Goal: Task Accomplishment & Management: Use online tool/utility

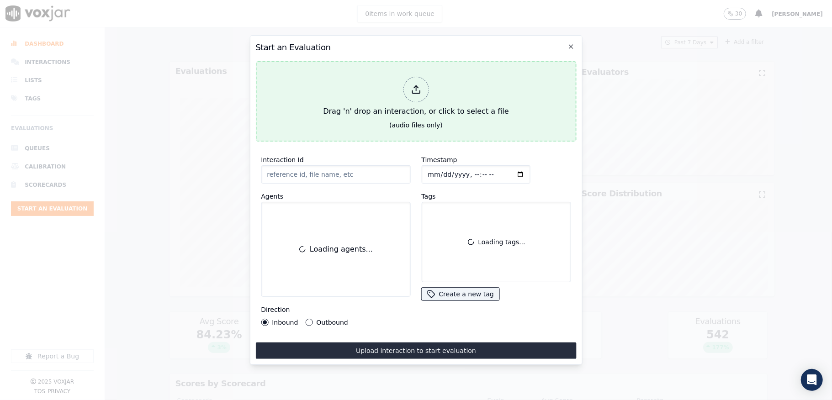
click at [415, 78] on div at bounding box center [416, 90] width 26 height 26
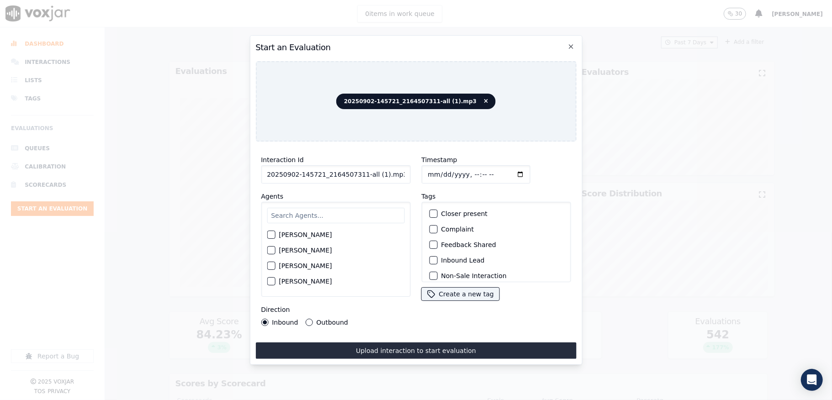
drag, startPoint x: 359, startPoint y: 168, endPoint x: 424, endPoint y: 168, distance: 65.8
click at [424, 168] on div "Interaction Id 20250902-145721_2164507311-all (1).mp3 Agents [PERSON_NAME] [PER…" at bounding box center [415, 240] width 321 height 183
type input "20250902-145721_2164507311-C1"
click at [438, 170] on input "Timestamp" at bounding box center [475, 174] width 109 height 18
type input "[DATE]T16:42"
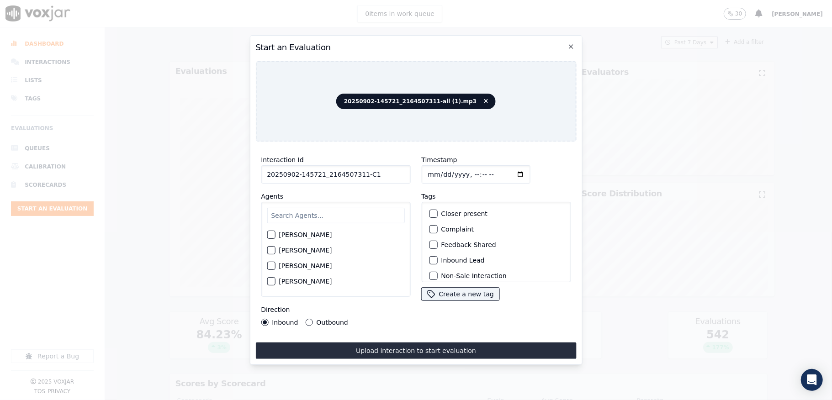
click at [354, 208] on input "text" at bounding box center [336, 216] width 138 height 16
type input "jan"
click at [271, 234] on div "button" at bounding box center [270, 237] width 6 height 6
click at [429, 257] on div "button" at bounding box center [432, 260] width 6 height 6
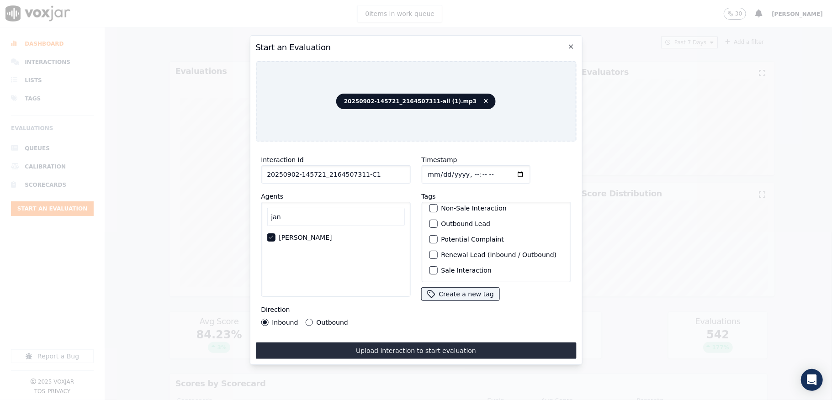
scroll to position [85, 0]
click at [429, 267] on div "button" at bounding box center [432, 270] width 6 height 6
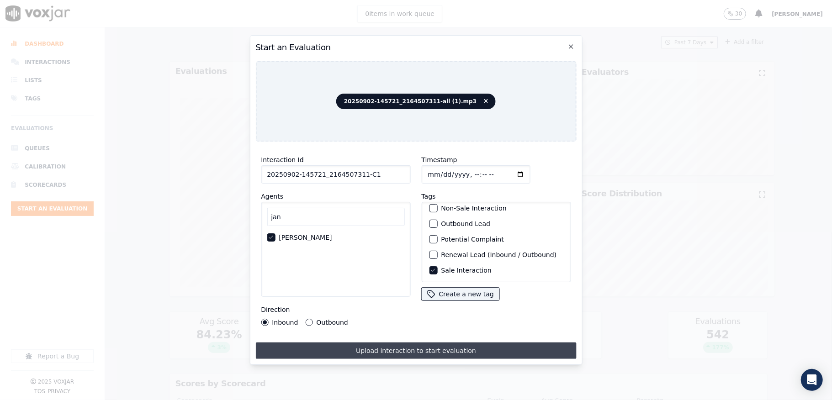
click at [391, 343] on button "Upload interaction to start evaluation" at bounding box center [415, 351] width 321 height 16
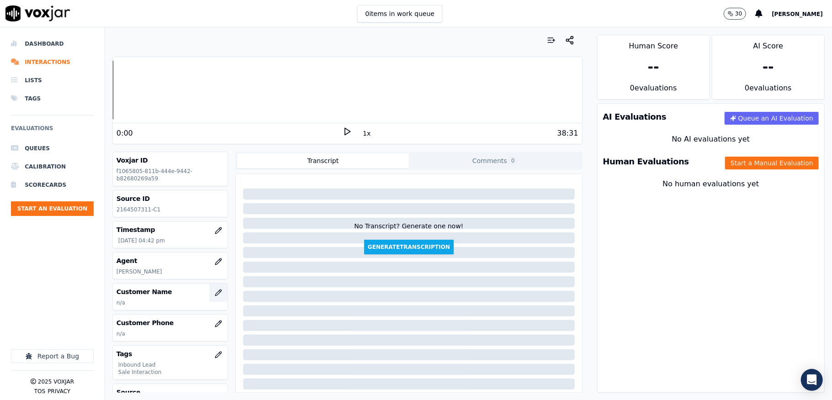
click at [209, 301] on button "button" at bounding box center [218, 293] width 18 height 18
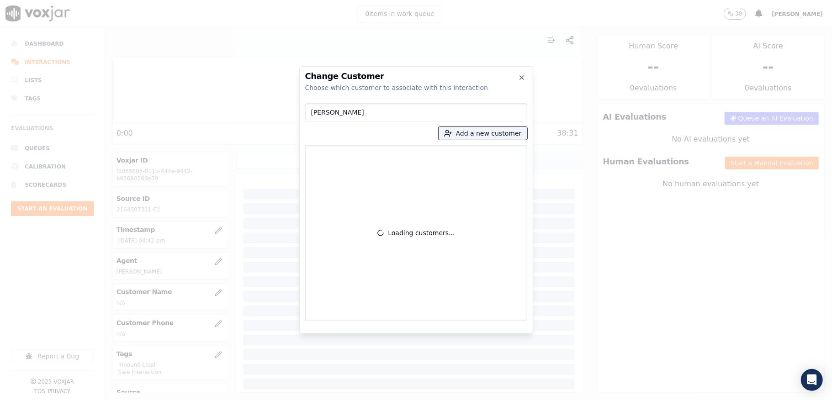
click at [313, 112] on input "[PERSON_NAME]" at bounding box center [416, 112] width 222 height 18
type input "[PERSON_NAME]"
drag, startPoint x: 356, startPoint y: 116, endPoint x: 238, endPoint y: 116, distance: 118.8
click at [239, 400] on div "Change Customer Choose which customer to associate with this interaction [PERSO…" at bounding box center [416, 400] width 832 height 0
click at [487, 135] on button "Add a new customer" at bounding box center [483, 133] width 89 height 13
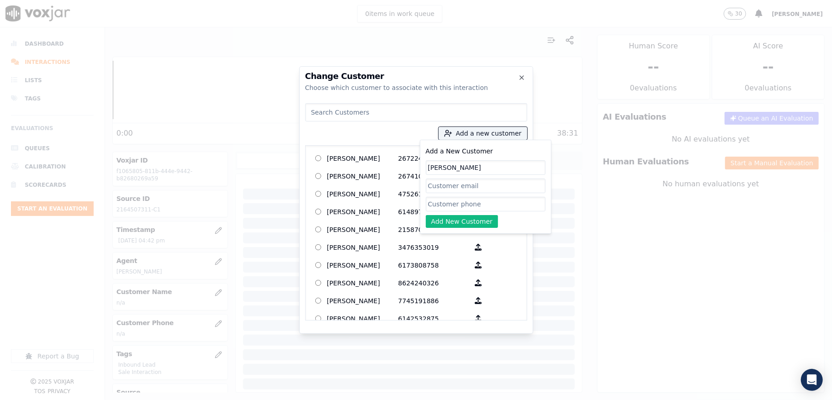
type input "[PERSON_NAME]"
click at [459, 202] on input "Add a New Customer" at bounding box center [486, 204] width 120 height 15
paste input "2164507311"
type input "2164507311"
click at [446, 226] on button "Add New Customer" at bounding box center [462, 221] width 73 height 13
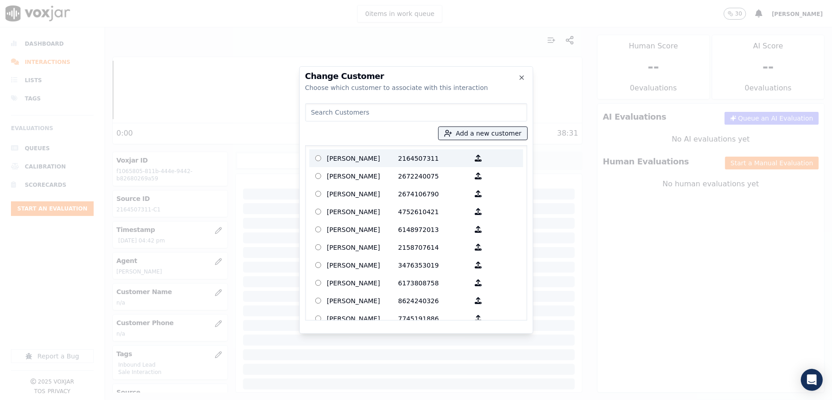
click at [363, 156] on p "[PERSON_NAME]" at bounding box center [362, 158] width 71 height 14
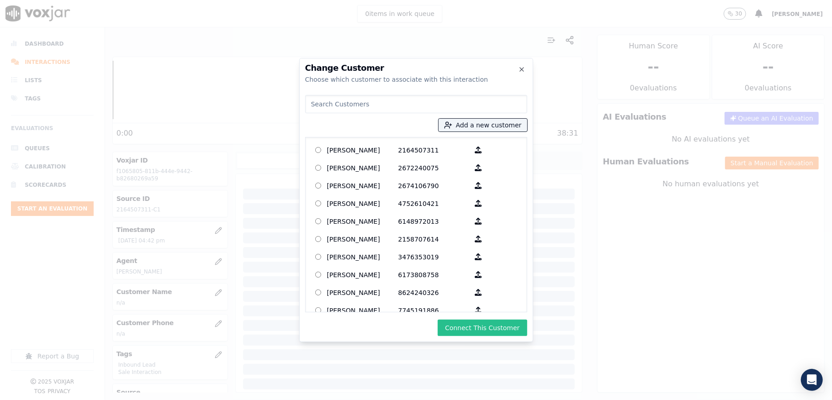
click at [469, 323] on button "Connect This Customer" at bounding box center [482, 328] width 89 height 16
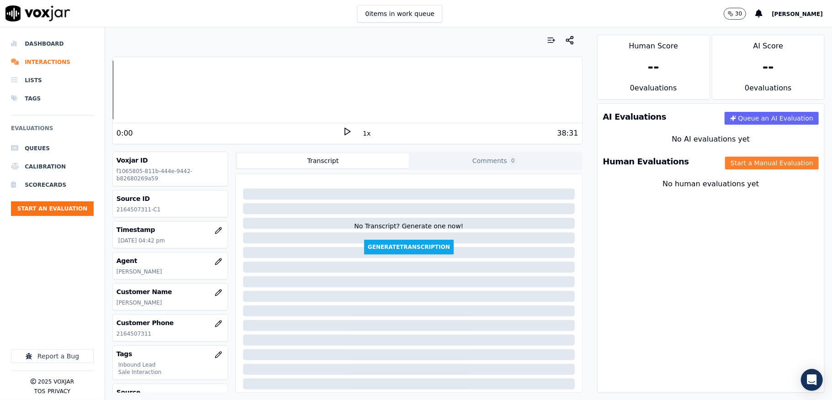
click at [725, 169] on button "Start a Manual Evaluation" at bounding box center [772, 163] width 94 height 13
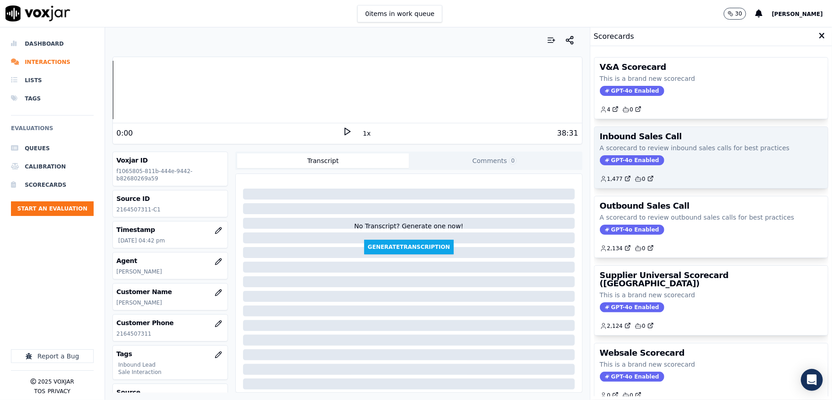
click at [617, 163] on span "GPT-4o Enabled" at bounding box center [632, 160] width 64 height 10
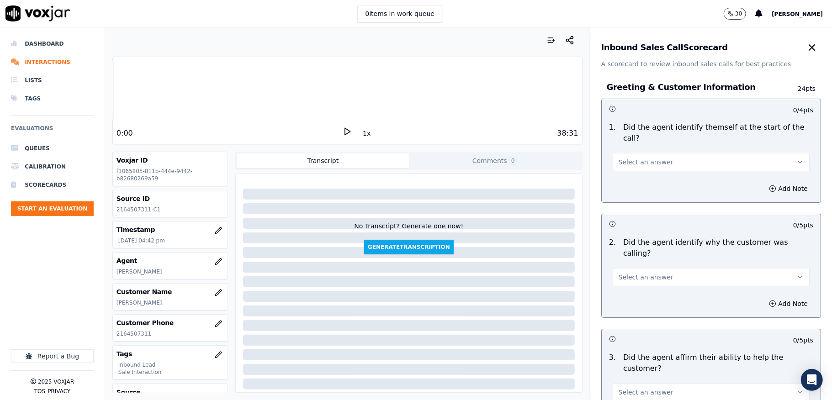
click at [662, 165] on button "Select an answer" at bounding box center [711, 162] width 197 height 18
click at [653, 183] on div "Yes" at bounding box center [688, 183] width 175 height 15
click at [641, 268] on button "Select an answer" at bounding box center [711, 277] width 197 height 18
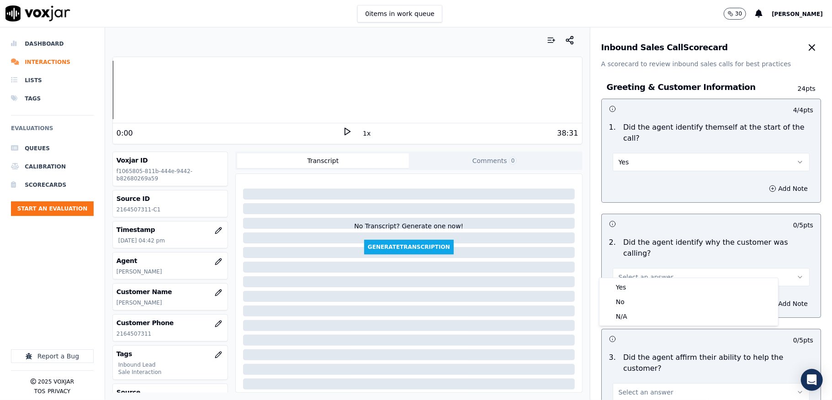
click at [631, 278] on body "0 items in work queue 30 [PERSON_NAME] Dashboard Interactions Lists Tags Evalua…" at bounding box center [416, 200] width 832 height 400
click at [627, 290] on div "Yes" at bounding box center [688, 287] width 175 height 15
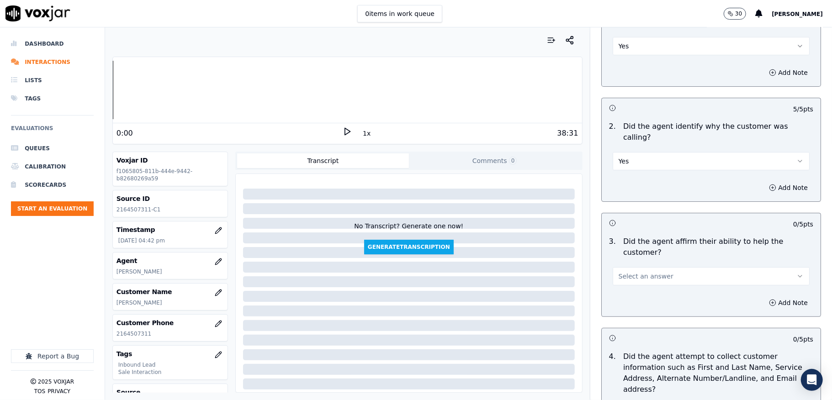
scroll to position [122, 0]
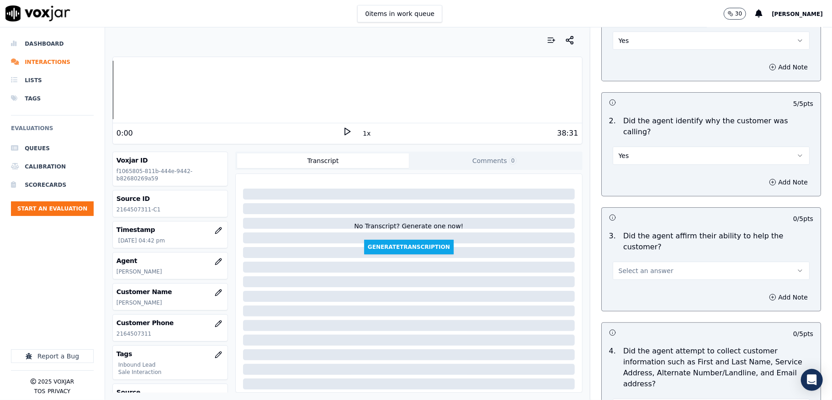
click at [648, 262] on button "Select an answer" at bounding box center [711, 271] width 197 height 18
click at [638, 279] on div "Yes" at bounding box center [688, 281] width 175 height 15
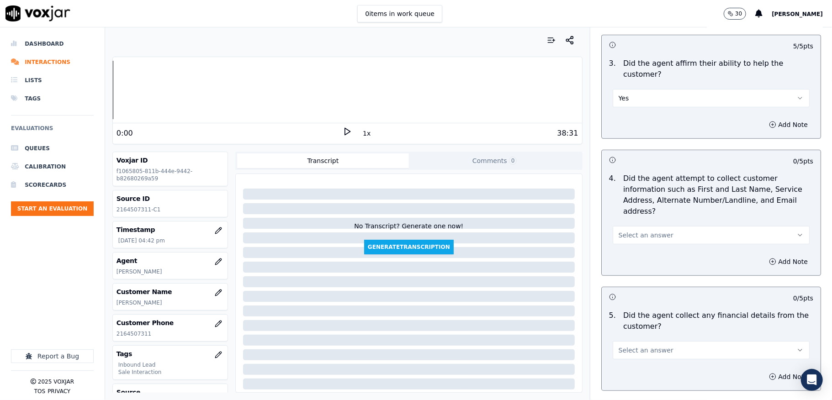
scroll to position [365, 0]
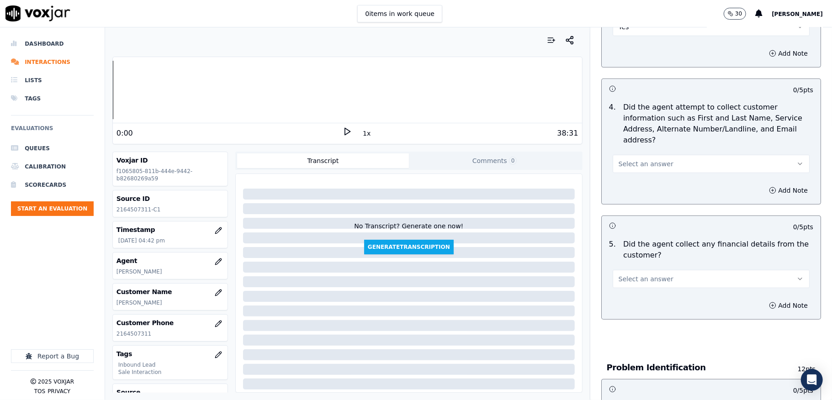
click at [654, 155] on button "Select an answer" at bounding box center [711, 164] width 197 height 18
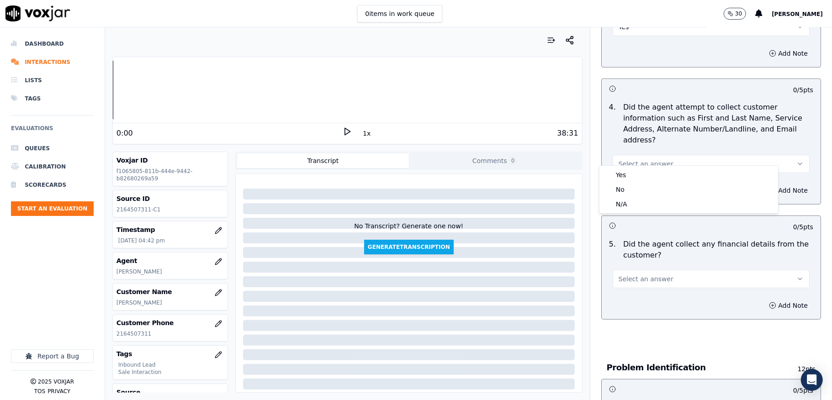
click at [640, 175] on div "Yes" at bounding box center [688, 175] width 175 height 15
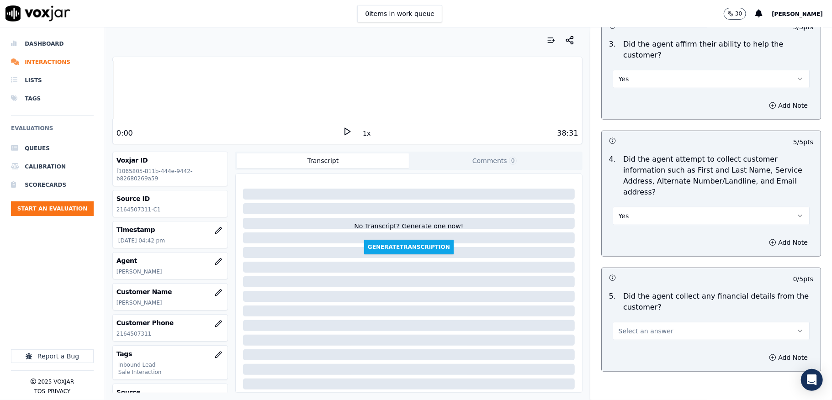
scroll to position [426, 0]
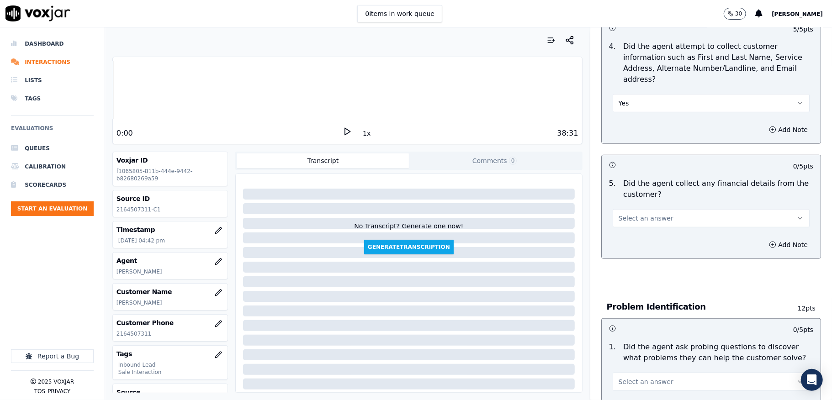
click at [644, 214] on span "Select an answer" at bounding box center [646, 218] width 55 height 9
click at [625, 242] on div "No" at bounding box center [688, 244] width 175 height 15
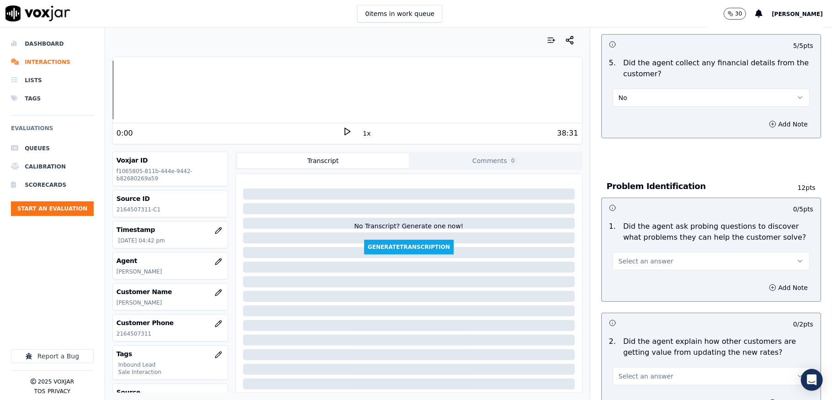
scroll to position [548, 0]
click at [634, 255] on span "Select an answer" at bounding box center [646, 259] width 55 height 9
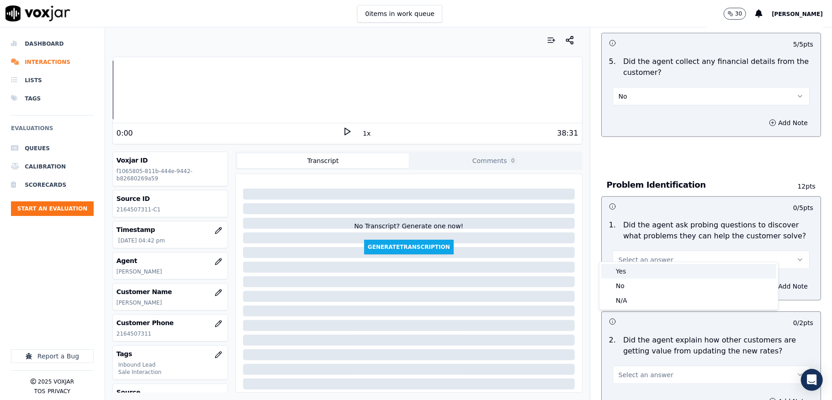
click at [625, 274] on div "Yes" at bounding box center [688, 271] width 175 height 15
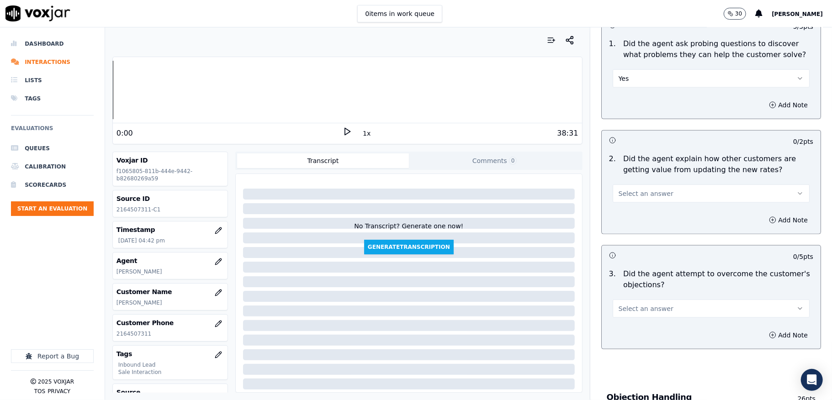
scroll to position [731, 0]
click at [658, 184] on button "Select an answer" at bounding box center [711, 192] width 197 height 18
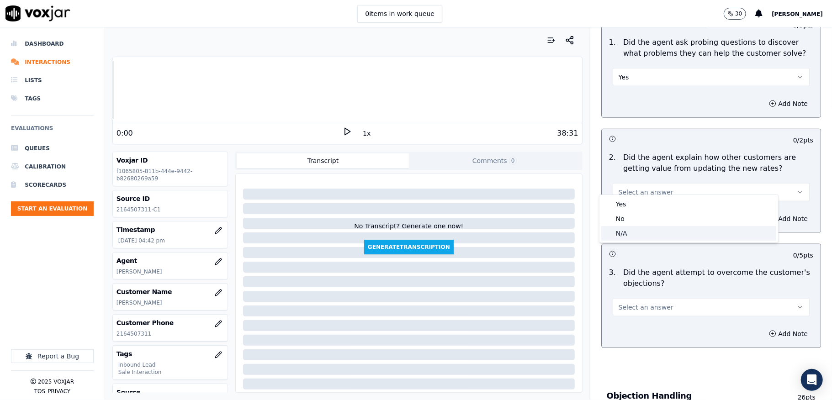
click at [640, 232] on div "N/A" at bounding box center [688, 233] width 175 height 15
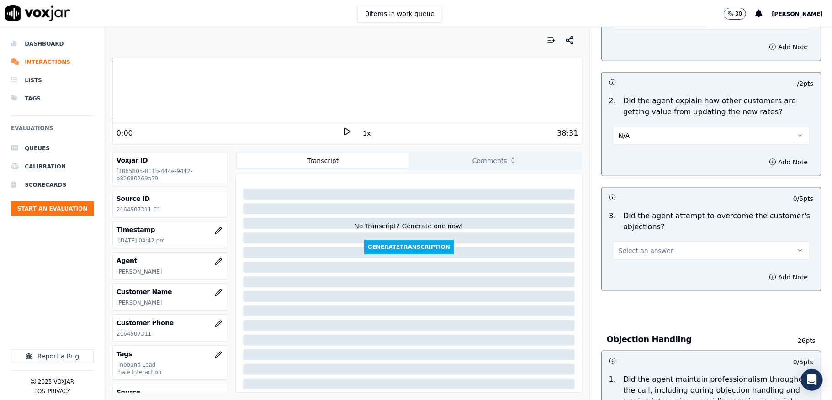
scroll to position [852, 0]
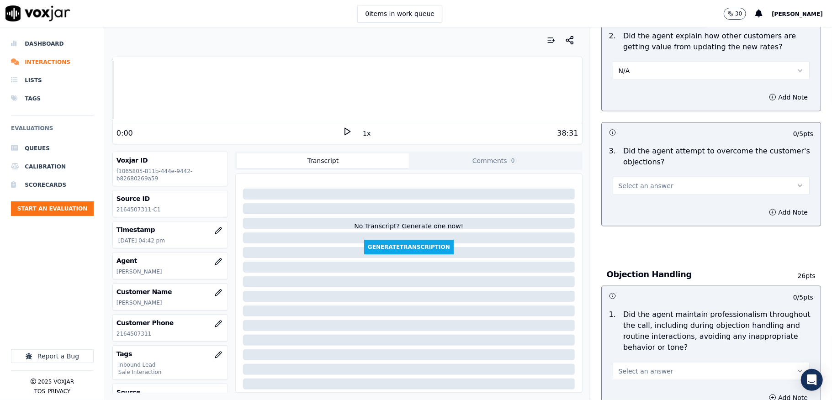
click at [642, 181] on span "Select an answer" at bounding box center [646, 185] width 55 height 9
click at [626, 198] on div "Yes" at bounding box center [688, 197] width 175 height 15
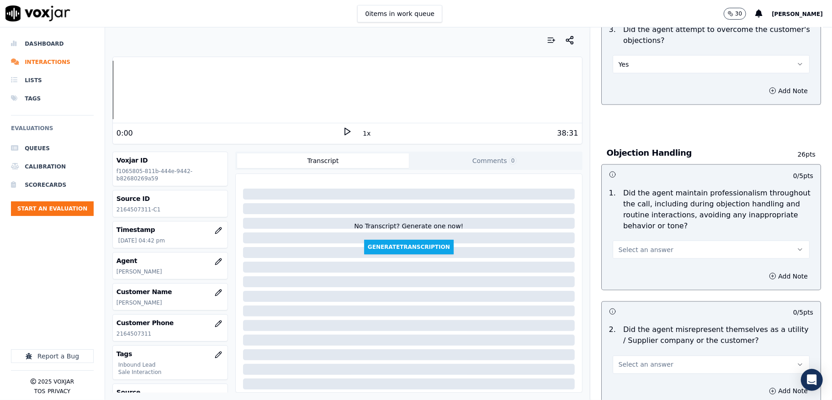
scroll to position [974, 0]
click at [641, 245] on span "Select an answer" at bounding box center [646, 249] width 55 height 9
click at [627, 260] on div "Yes" at bounding box center [688, 261] width 175 height 15
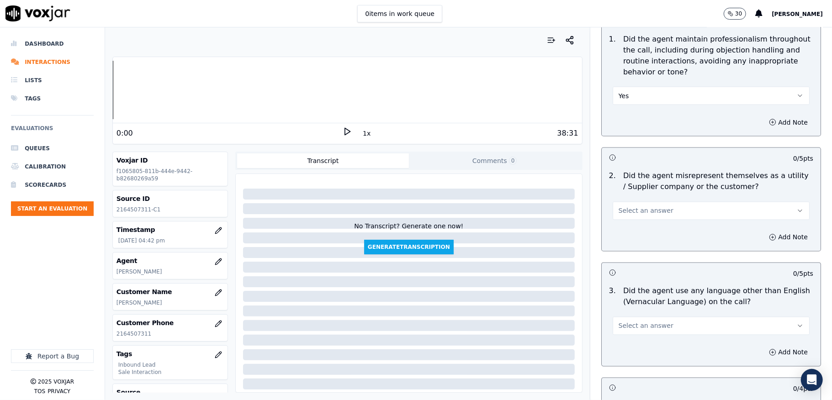
scroll to position [1157, 0]
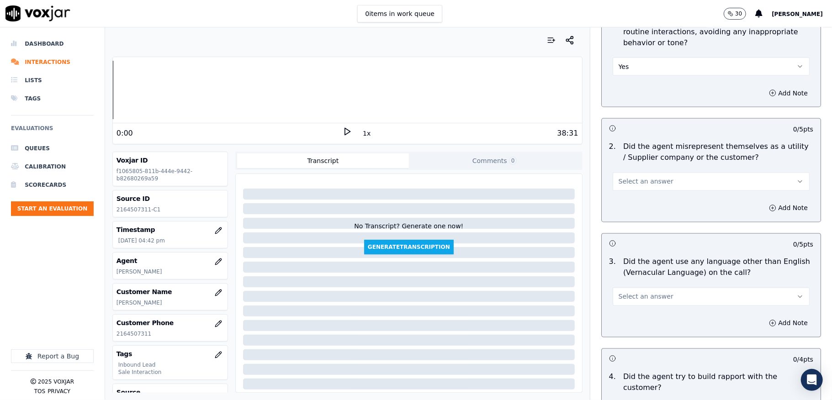
click at [643, 177] on span "Select an answer" at bounding box center [646, 181] width 55 height 9
click at [631, 207] on div "No" at bounding box center [688, 208] width 175 height 15
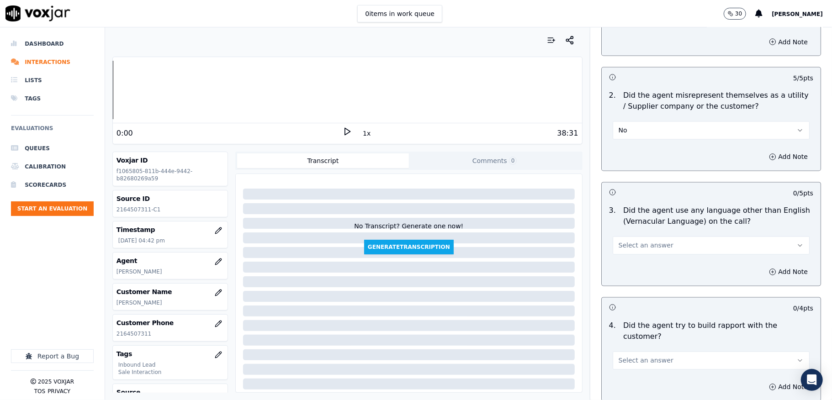
scroll to position [1279, 0]
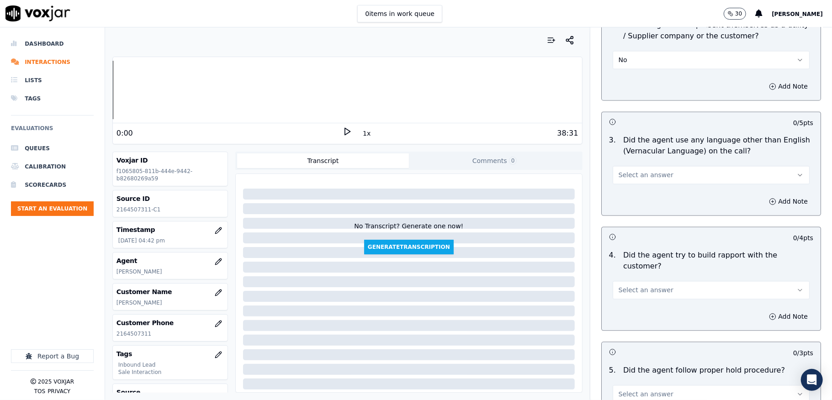
click at [657, 164] on div "Select an answer" at bounding box center [711, 174] width 197 height 20
click at [640, 172] on button "Select an answer" at bounding box center [711, 175] width 197 height 18
click at [633, 200] on div "No" at bounding box center [688, 202] width 175 height 15
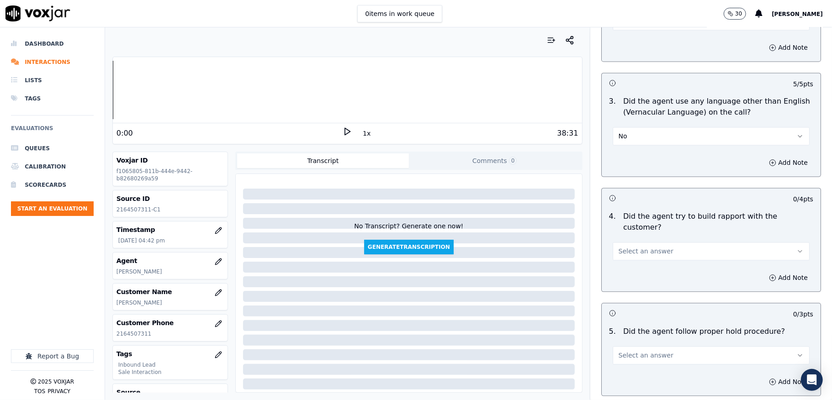
scroll to position [1340, 0]
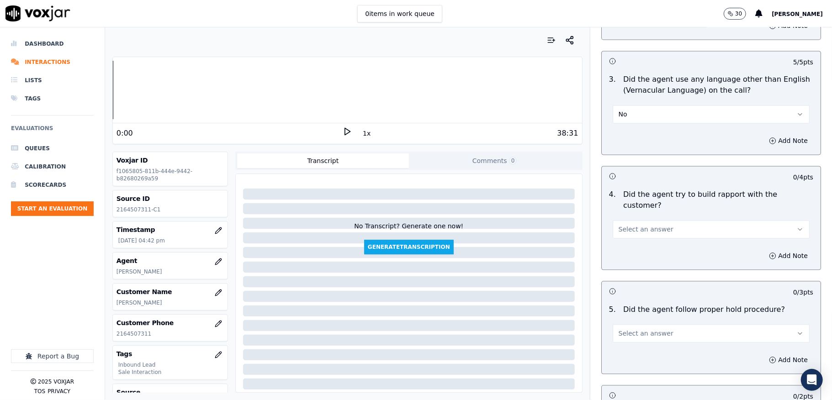
click at [636, 225] on span "Select an answer" at bounding box center [646, 229] width 55 height 9
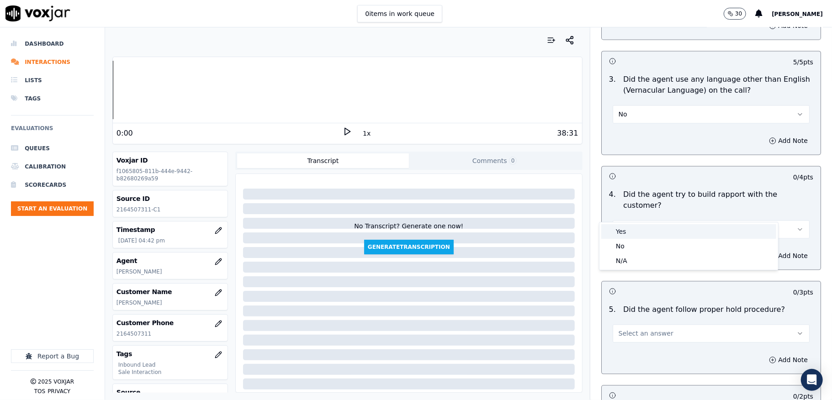
click at [638, 229] on div "Yes" at bounding box center [688, 231] width 175 height 15
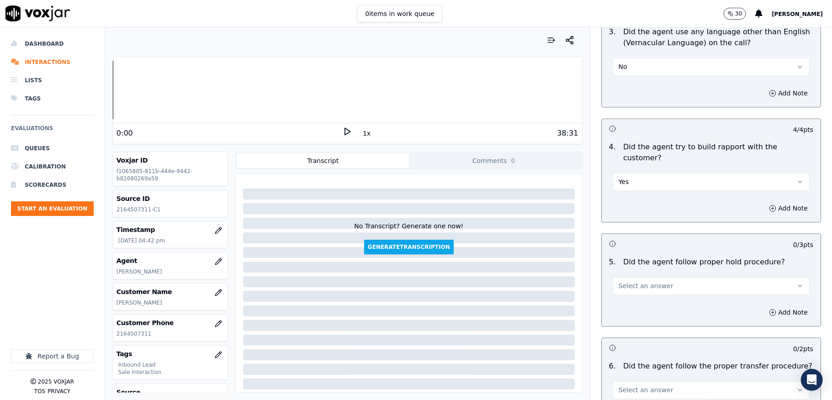
scroll to position [1462, 0]
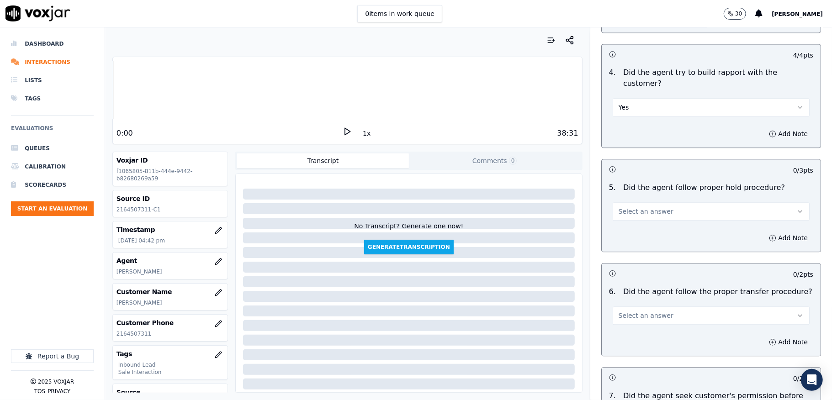
click at [651, 207] on span "Select an answer" at bounding box center [646, 211] width 55 height 9
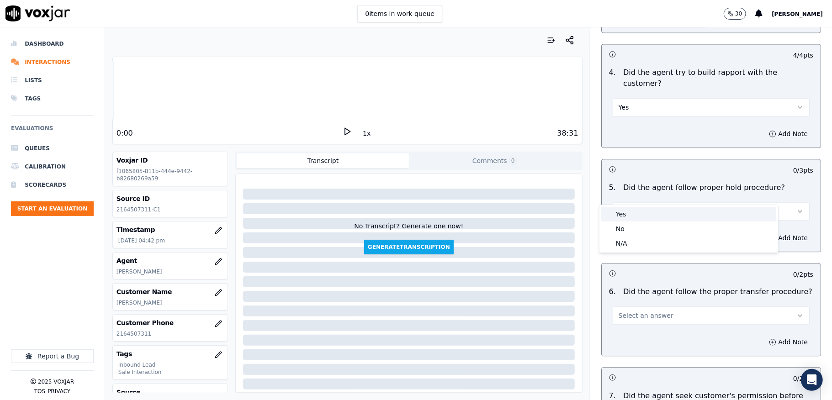
click at [626, 218] on div "Yes" at bounding box center [688, 214] width 175 height 15
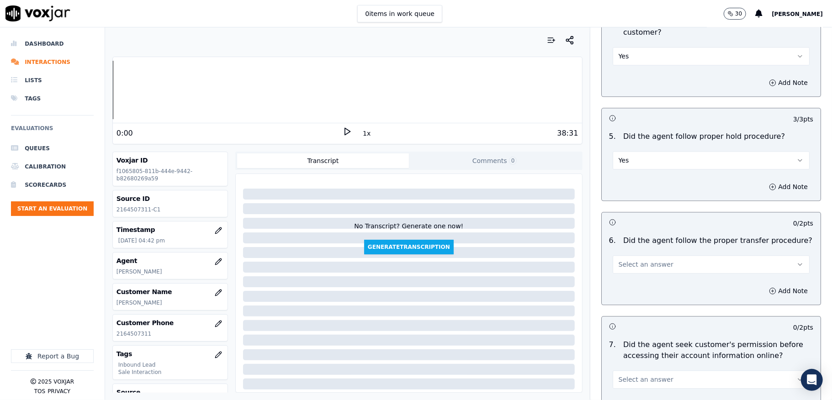
scroll to position [1583, 0]
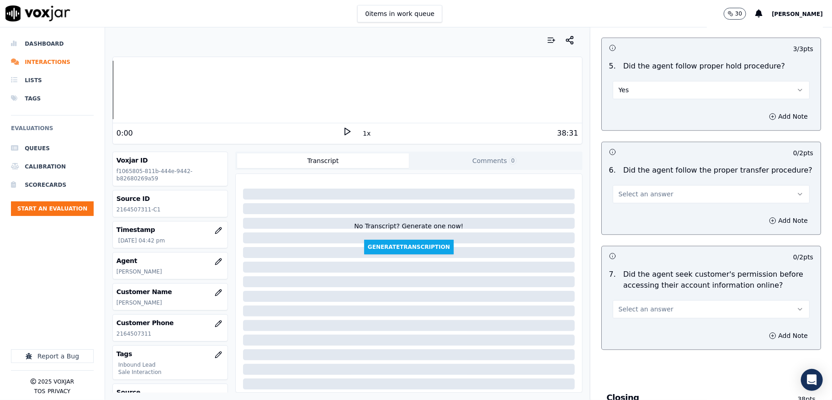
click at [638, 190] on span "Select an answer" at bounding box center [646, 194] width 55 height 9
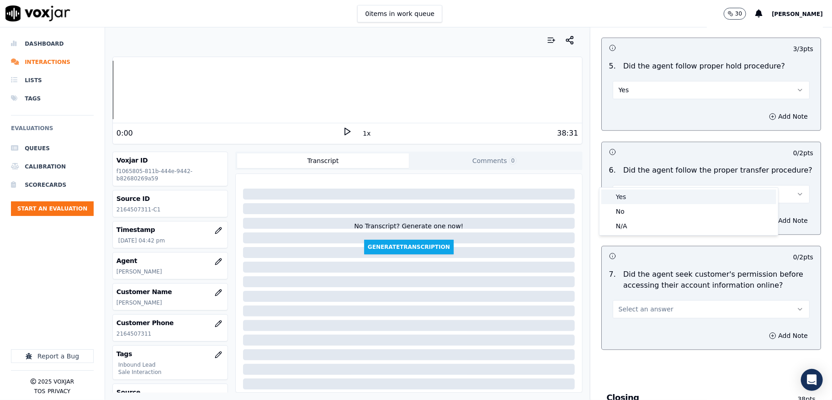
click at [632, 199] on div "Yes" at bounding box center [688, 197] width 175 height 15
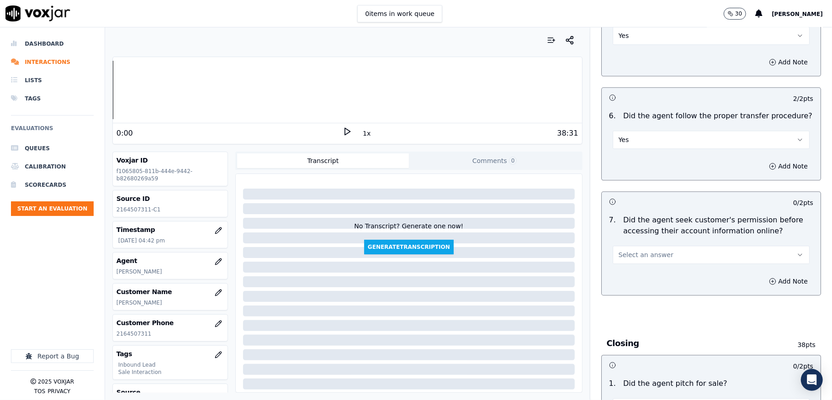
scroll to position [1705, 0]
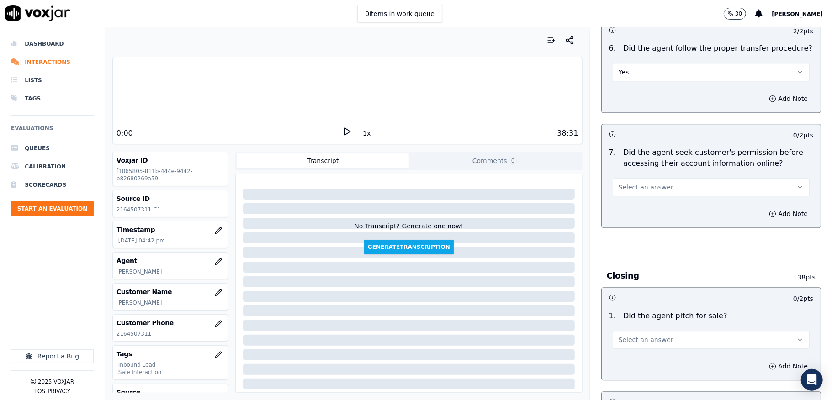
click at [655, 178] on button "Select an answer" at bounding box center [711, 187] width 197 height 18
click at [633, 203] on div "No" at bounding box center [688, 205] width 175 height 15
click at [763, 207] on button "Add Note" at bounding box center [788, 213] width 50 height 13
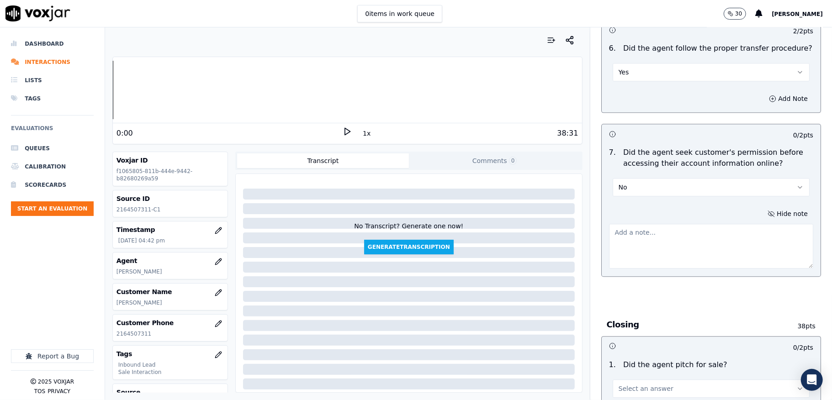
click at [700, 224] on textarea at bounding box center [711, 246] width 204 height 45
paste textarea "Call id - 20250909-194054_ @3:13 [PERSON_NAME] share the account number - The a…"
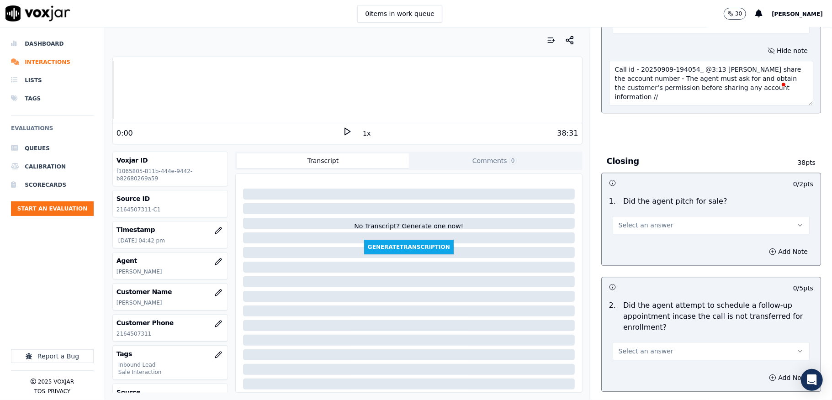
scroll to position [1888, 0]
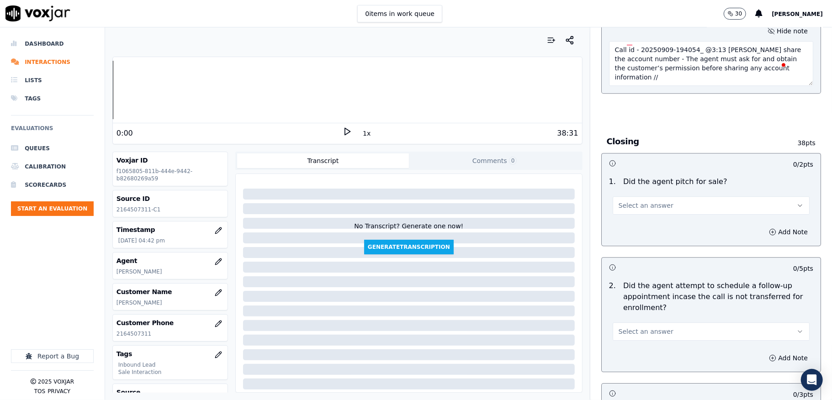
type textarea "Call id - 20250909-194054_ @3:13 [PERSON_NAME] share the account number - The a…"
click at [640, 201] on span "Select an answer" at bounding box center [646, 205] width 55 height 9
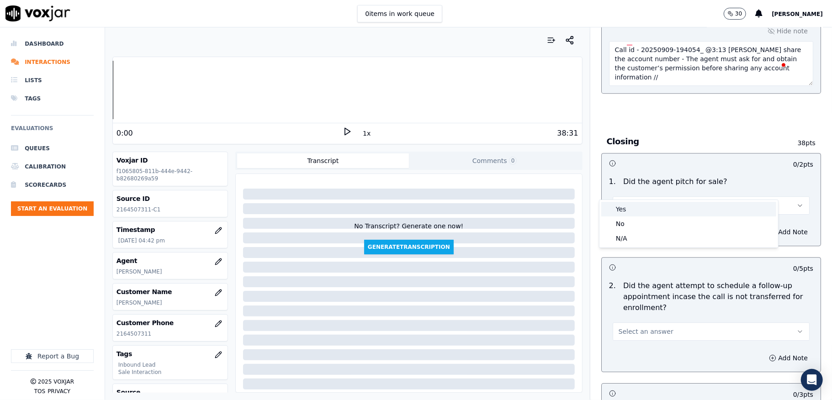
click at [633, 209] on div "Yes" at bounding box center [688, 209] width 175 height 15
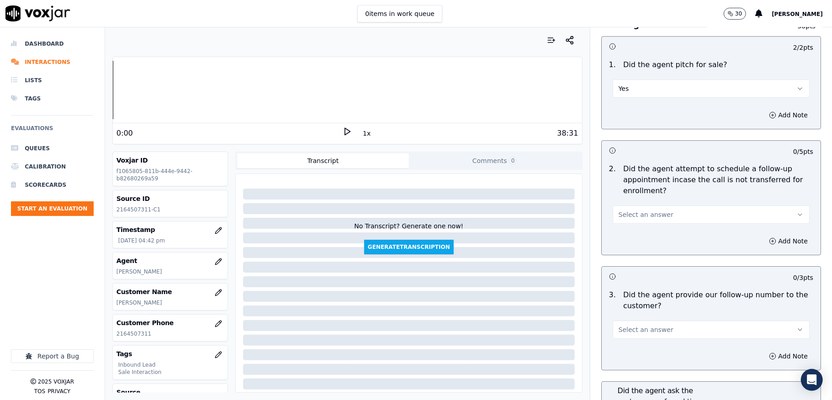
scroll to position [2010, 0]
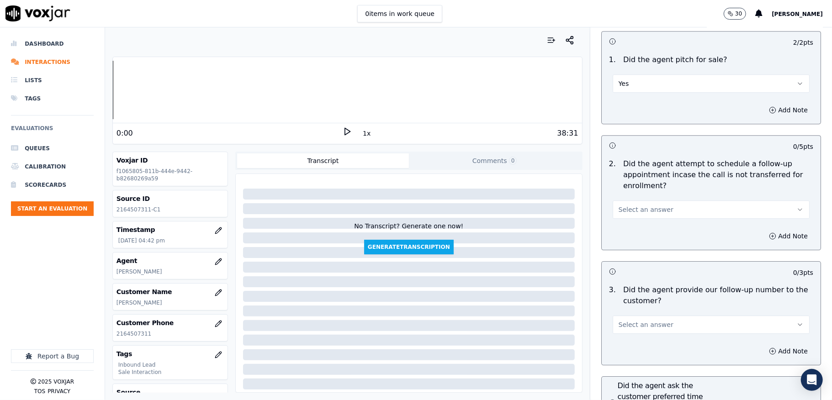
click at [631, 205] on span "Select an answer" at bounding box center [646, 209] width 55 height 9
click at [620, 248] on div "N/A" at bounding box center [688, 243] width 175 height 15
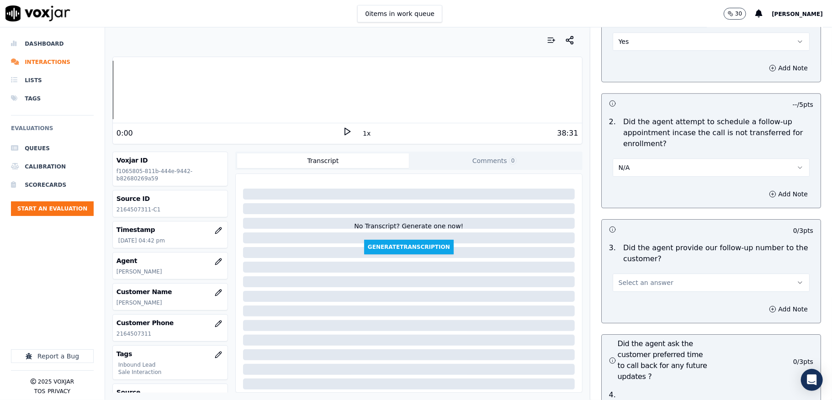
scroll to position [2131, 0]
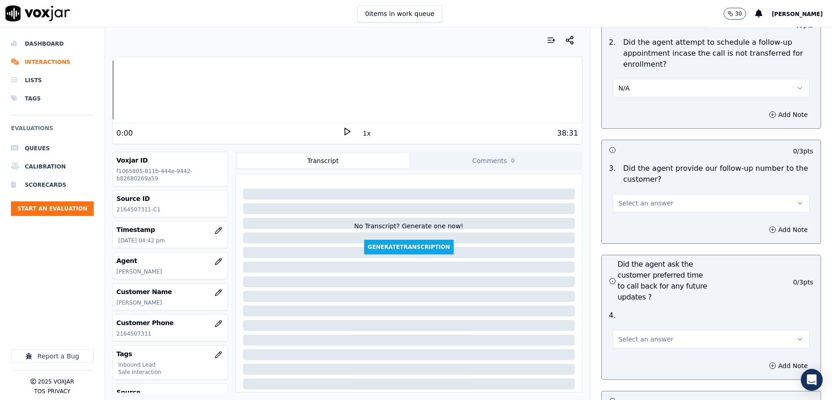
click at [644, 199] on span "Select an answer" at bounding box center [646, 203] width 55 height 9
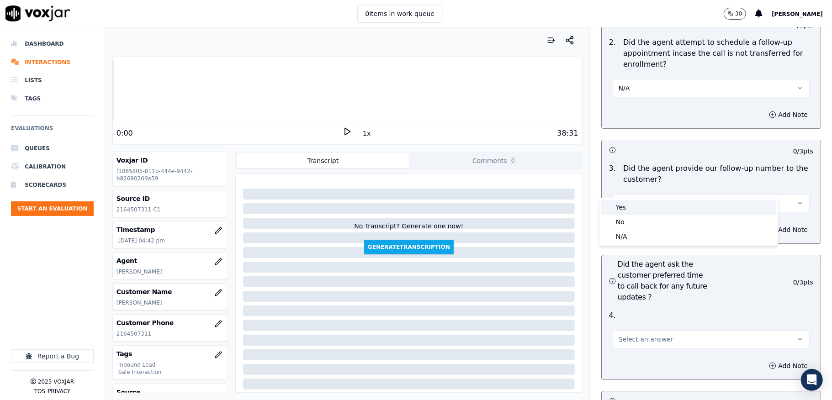
click at [631, 204] on div "Yes" at bounding box center [688, 207] width 175 height 15
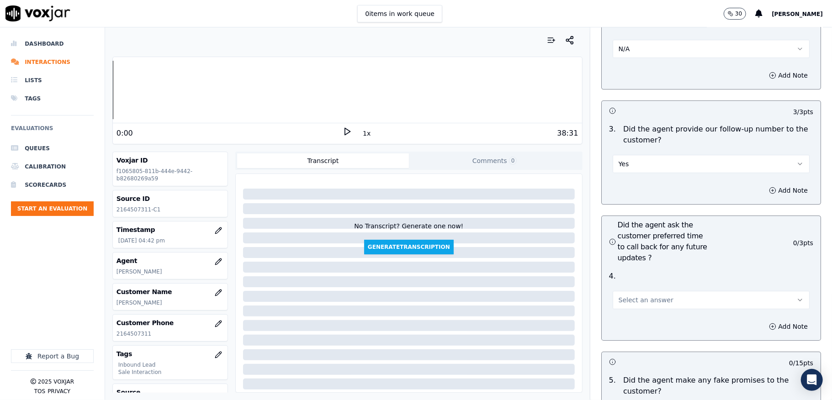
scroll to position [2193, 0]
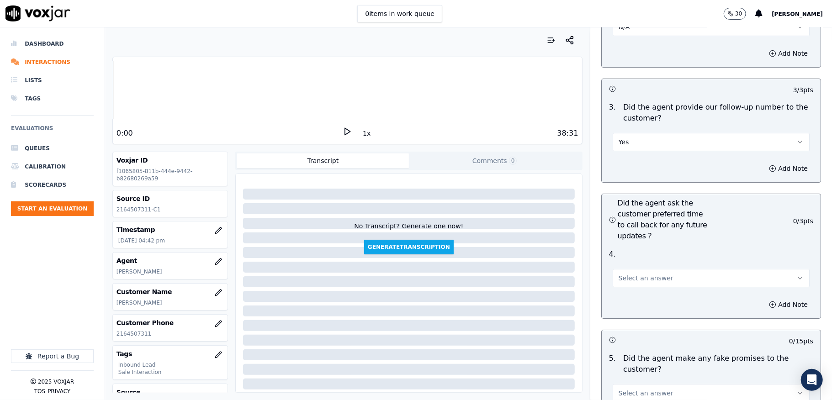
click at [614, 269] on button "Select an answer" at bounding box center [711, 278] width 197 height 18
click at [628, 295] on div "No" at bounding box center [688, 297] width 175 height 15
click at [629, 269] on button "No" at bounding box center [711, 278] width 197 height 18
click at [620, 308] on div "N/A" at bounding box center [688, 312] width 175 height 15
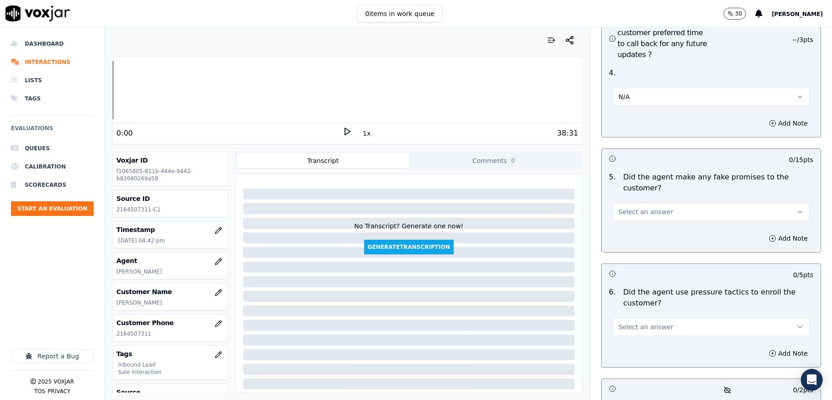
scroll to position [2375, 0]
click at [646, 206] on span "Select an answer" at bounding box center [646, 210] width 55 height 9
click at [632, 231] on div "No" at bounding box center [688, 230] width 175 height 15
click at [664, 317] on button "Select an answer" at bounding box center [711, 326] width 197 height 18
click at [623, 346] on div "No" at bounding box center [688, 345] width 175 height 15
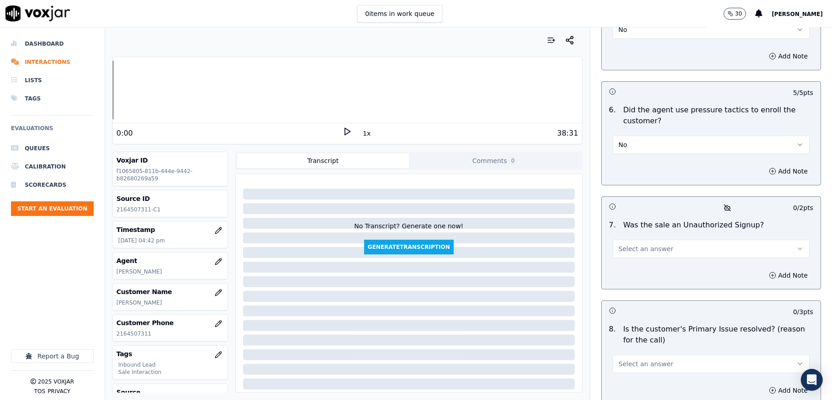
scroll to position [2558, 0]
click at [649, 243] on span "Select an answer" at bounding box center [646, 247] width 55 height 9
click at [635, 266] on div "No" at bounding box center [688, 267] width 175 height 15
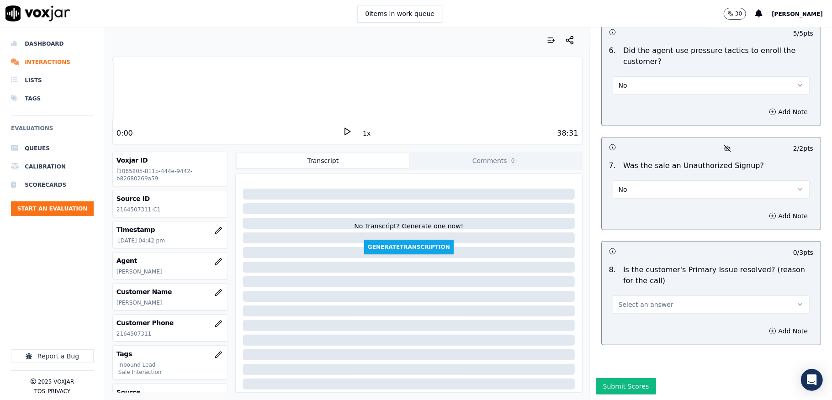
scroll to position [2632, 0]
click at [644, 300] on span "Select an answer" at bounding box center [646, 304] width 55 height 9
click at [632, 293] on div "Yes" at bounding box center [688, 293] width 175 height 15
click at [608, 378] on button "Submit Scores" at bounding box center [626, 386] width 61 height 16
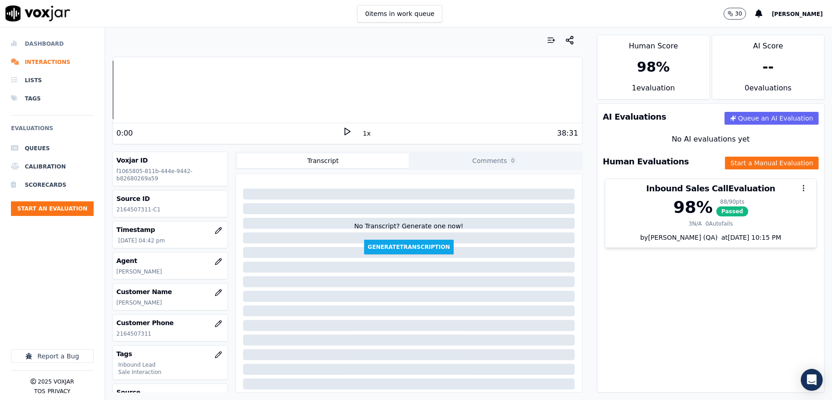
click at [49, 46] on li "Dashboard" at bounding box center [52, 44] width 83 height 18
